Goal: Task Accomplishment & Management: Manage account settings

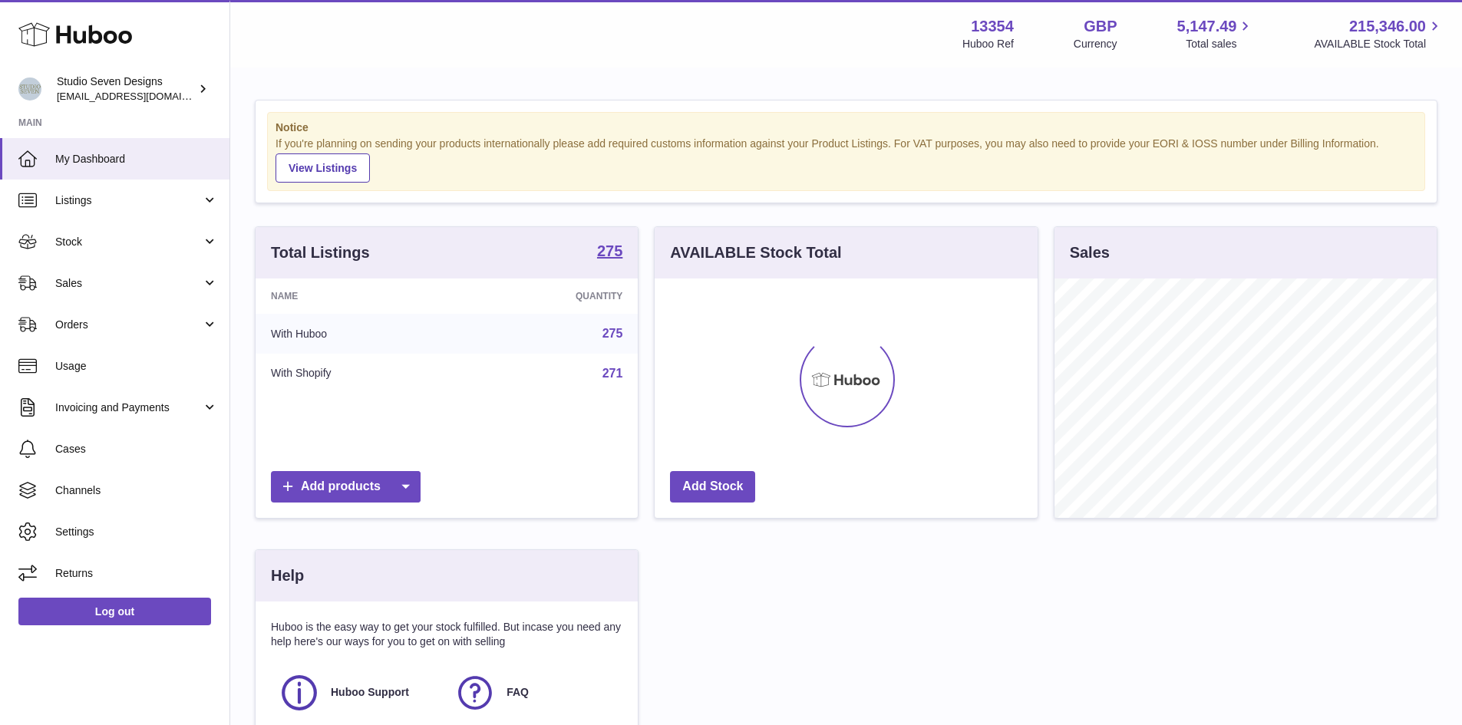
scroll to position [240, 383]
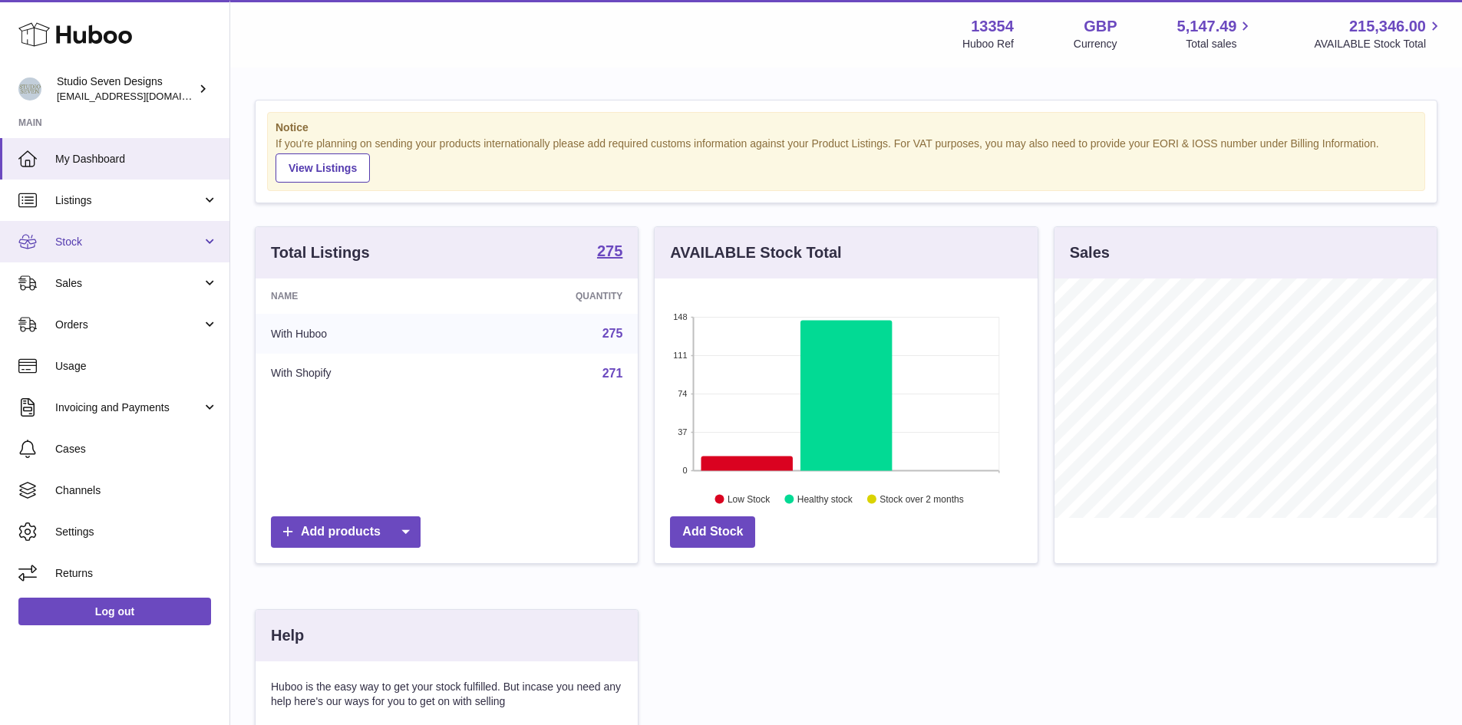
click at [204, 243] on link "Stock" at bounding box center [115, 241] width 230 height 41
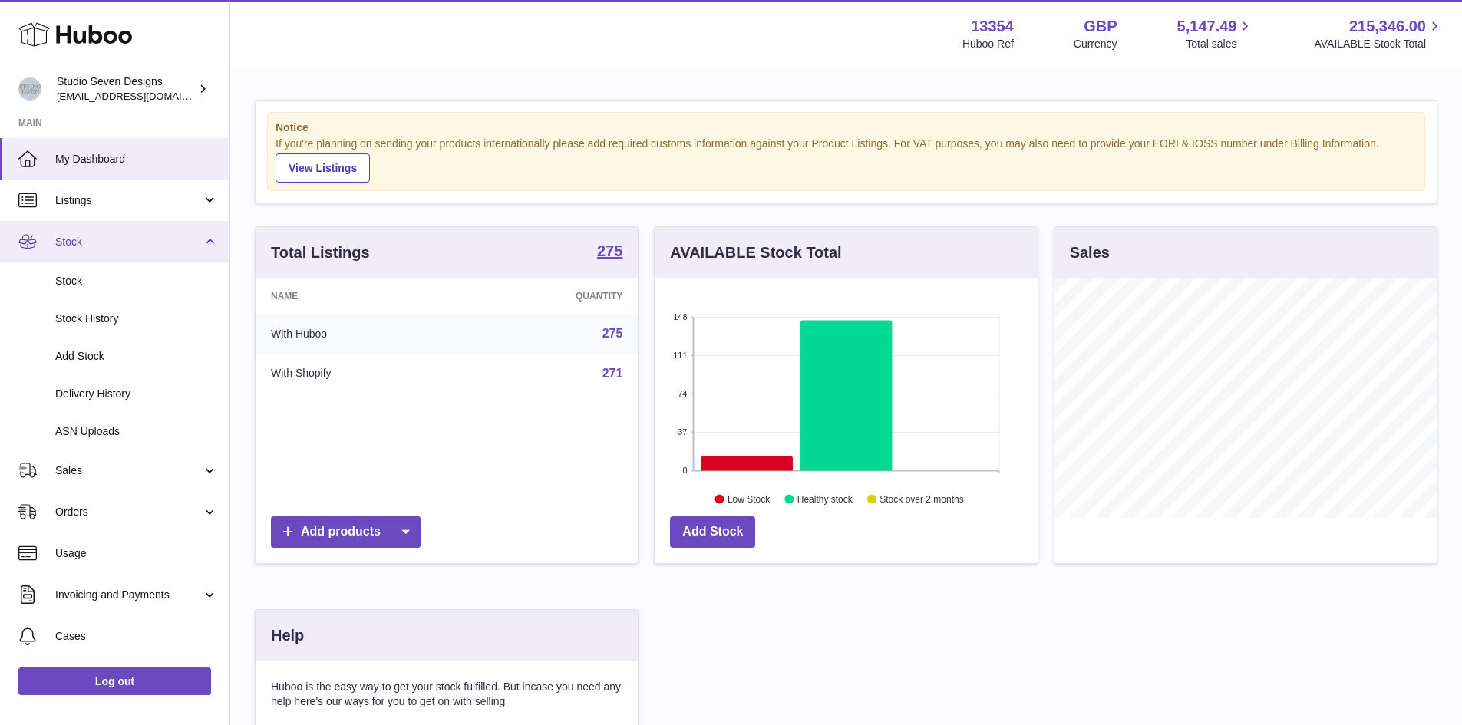
click at [204, 243] on link "Stock" at bounding box center [115, 241] width 230 height 41
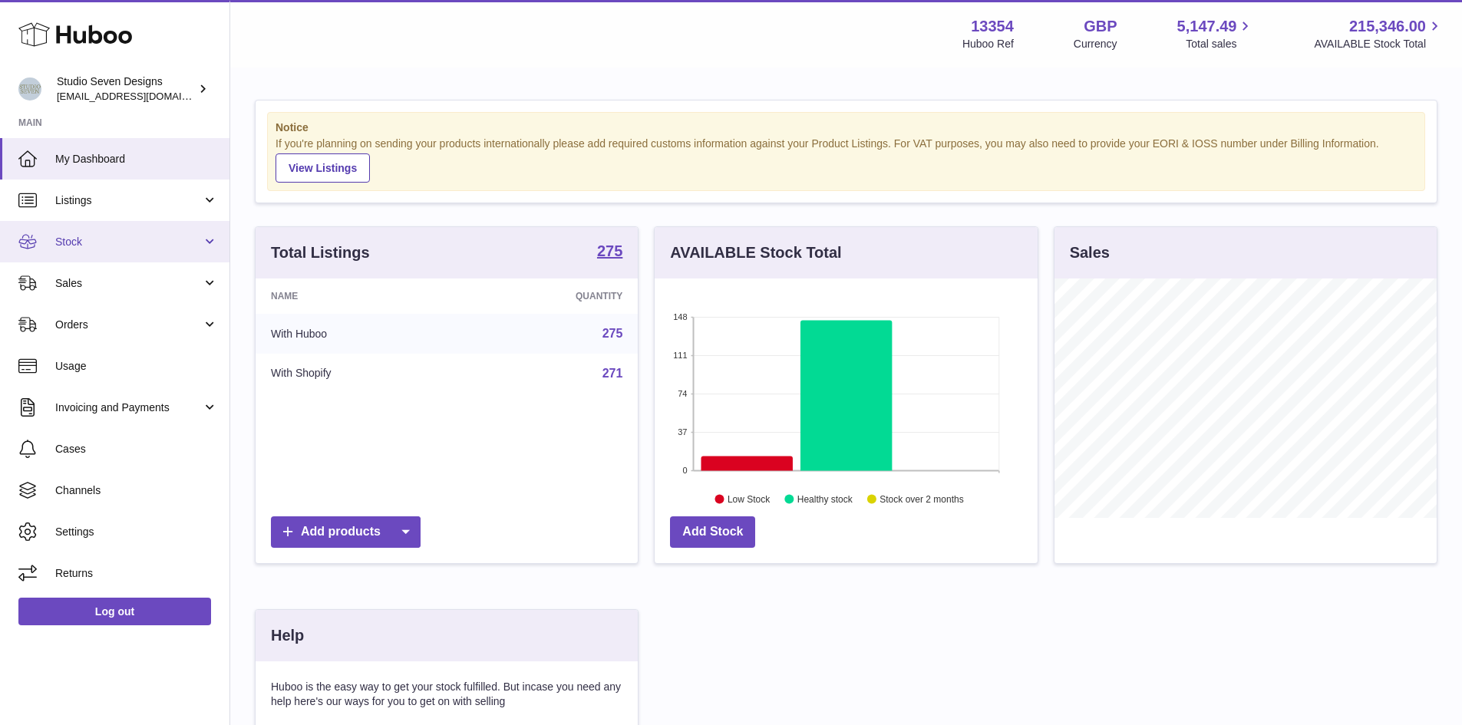
click at [212, 250] on link "Stock" at bounding box center [115, 241] width 230 height 41
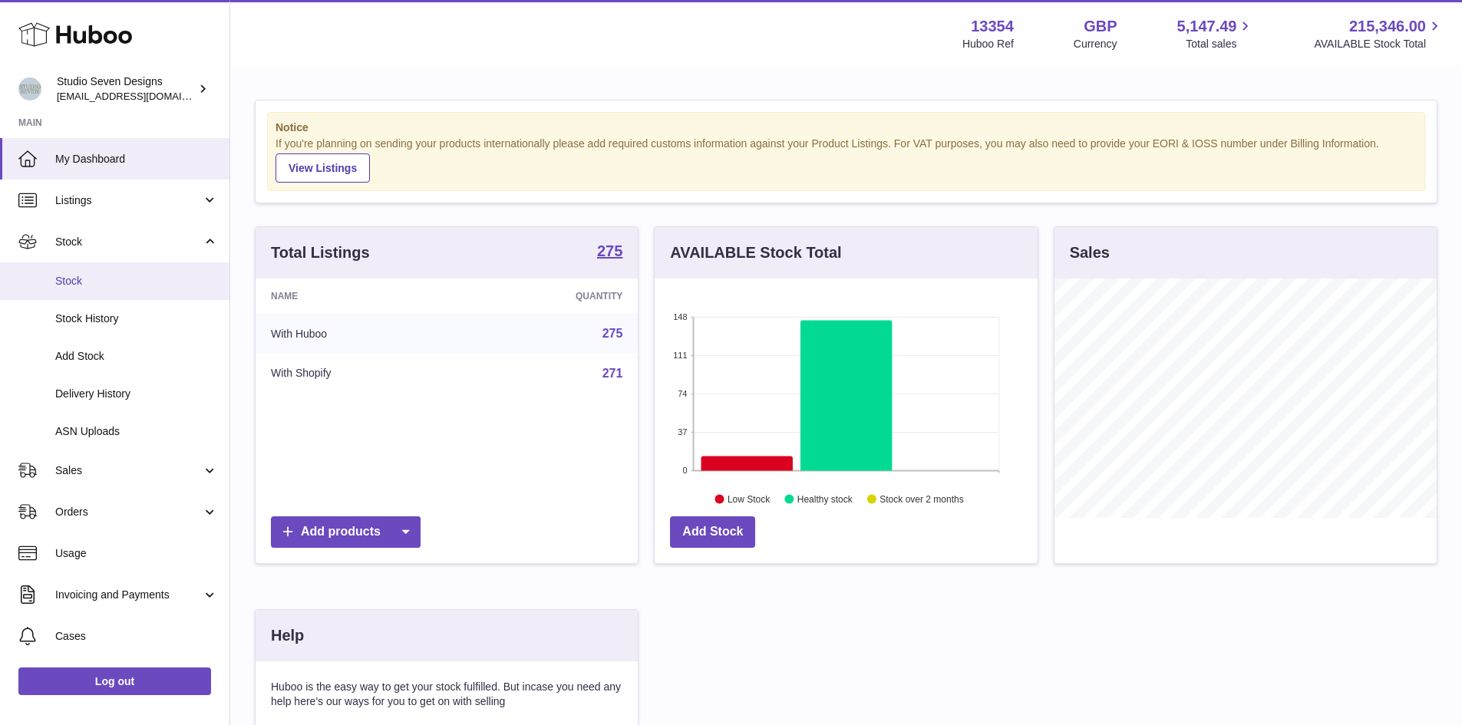
click at [117, 294] on link "Stock" at bounding box center [115, 282] width 230 height 38
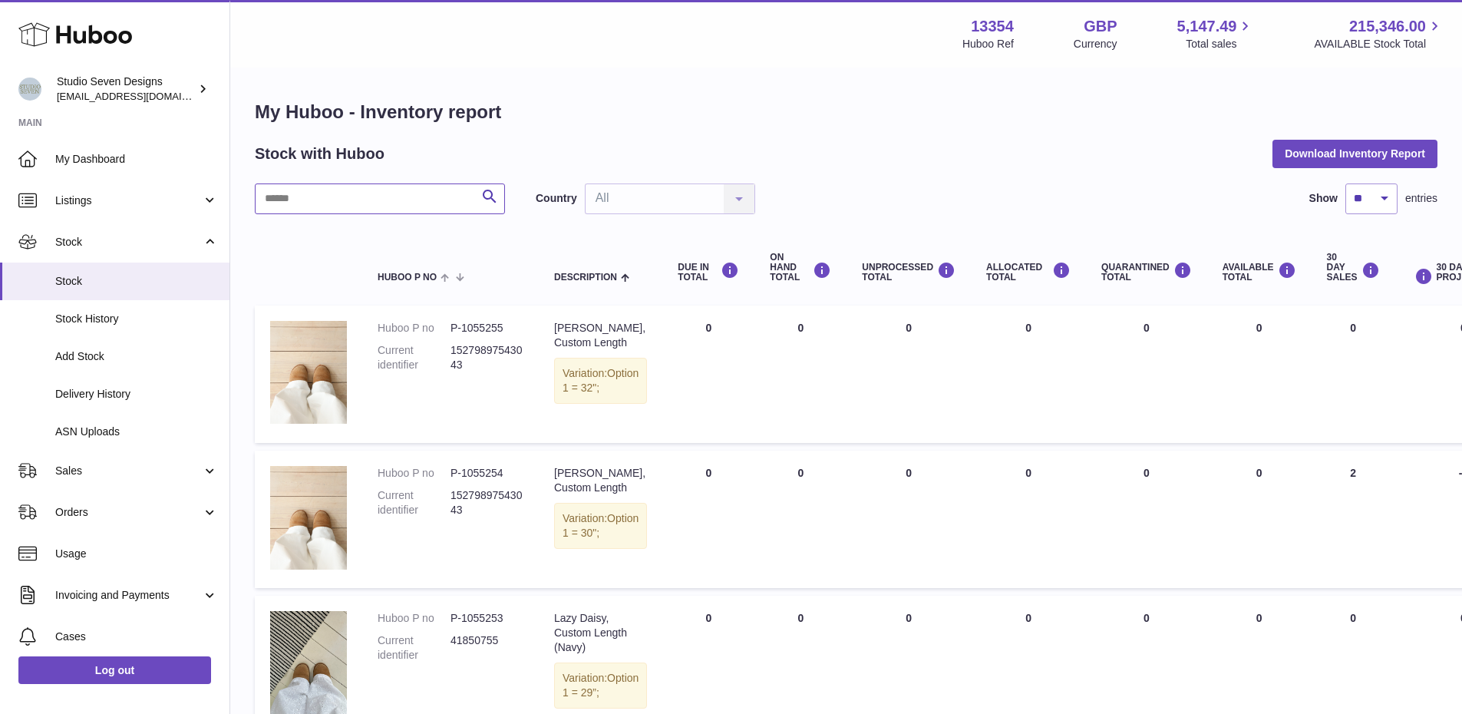
click at [334, 200] on input "text" at bounding box center [380, 198] width 250 height 31
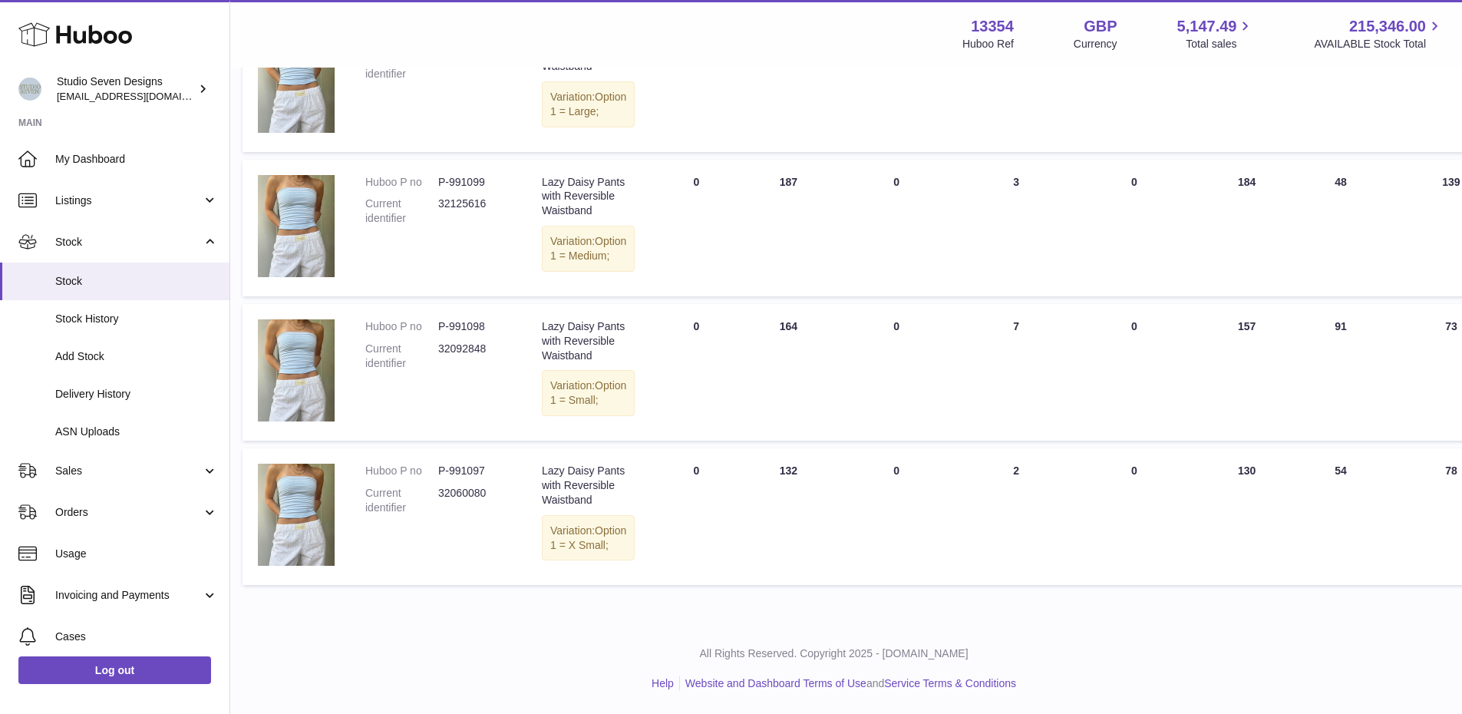
scroll to position [447, 12]
type input "**********"
click at [139, 394] on span "Delivery History" at bounding box center [136, 394] width 163 height 15
